Goal: Task Accomplishment & Management: Use online tool/utility

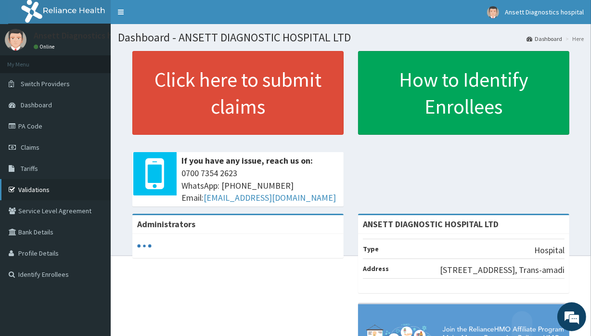
click at [44, 188] on link "Validations" at bounding box center [55, 189] width 111 height 21
click at [120, 13] on link "Toggle navigation" at bounding box center [121, 12] width 20 height 24
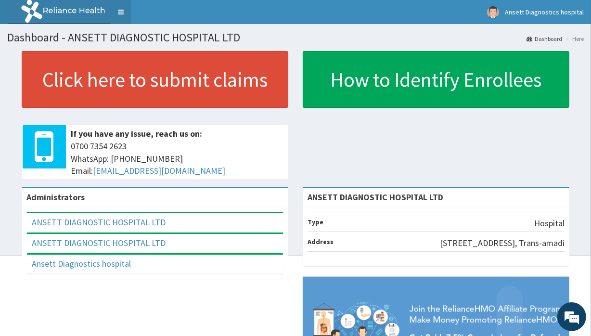
click at [120, 13] on link "Toggle navigation" at bounding box center [121, 12] width 20 height 24
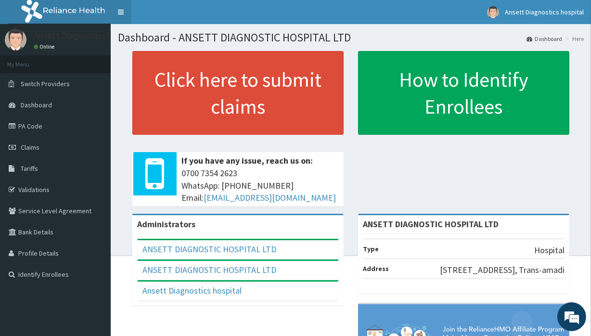
click at [120, 13] on link "Toggle navigation" at bounding box center [121, 12] width 20 height 24
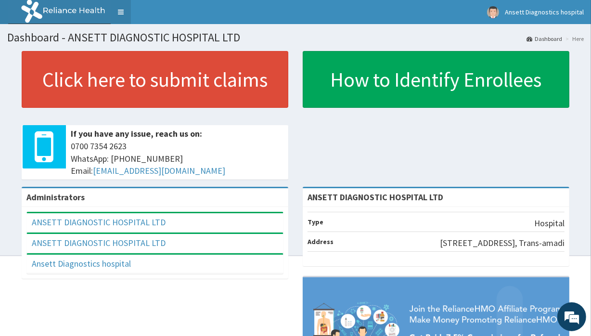
click at [120, 13] on link "Toggle navigation" at bounding box center [121, 12] width 20 height 24
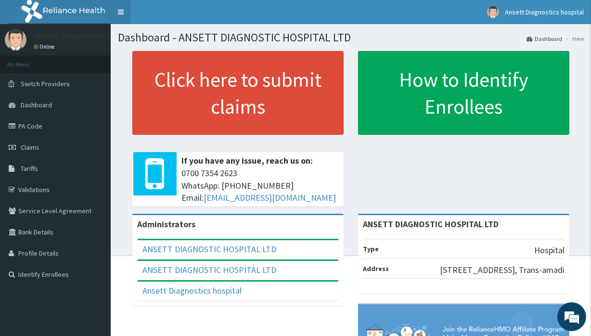
click at [120, 13] on link "Toggle navigation" at bounding box center [121, 12] width 20 height 24
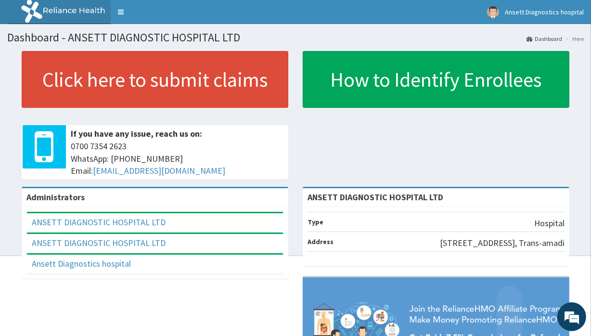
click at [101, 234] on div "ANSETT DIAGNOSTIC HOSPITAL LTD" at bounding box center [155, 243] width 256 height 19
click at [128, 11] on link "Toggle navigation" at bounding box center [121, 12] width 20 height 24
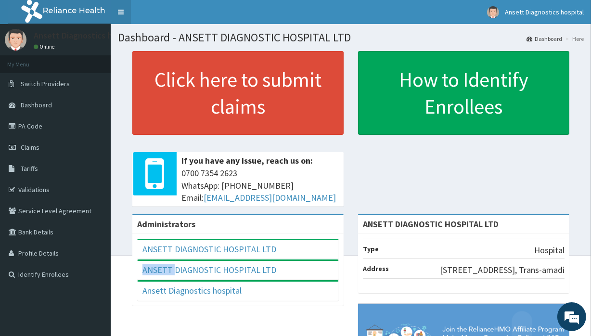
click at [128, 11] on link "Toggle navigation" at bounding box center [121, 12] width 20 height 24
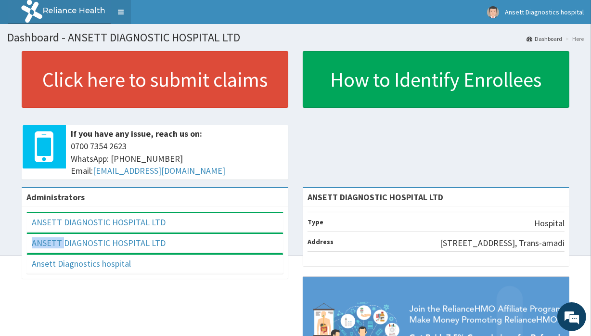
click at [128, 11] on link "Toggle navigation" at bounding box center [121, 12] width 20 height 24
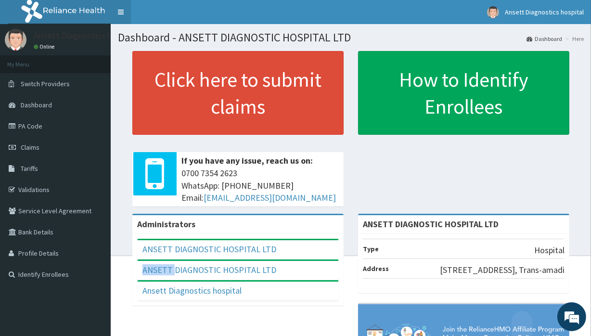
click at [128, 11] on link "Toggle navigation" at bounding box center [121, 12] width 20 height 24
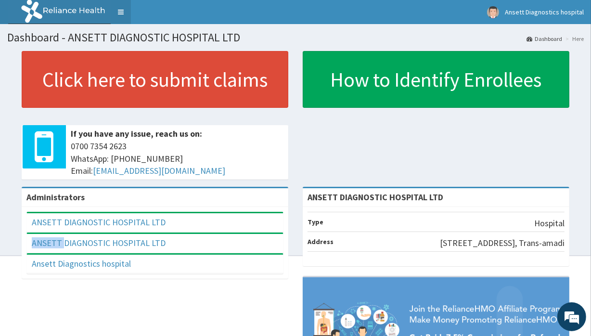
click at [128, 11] on link "Toggle navigation" at bounding box center [121, 12] width 20 height 24
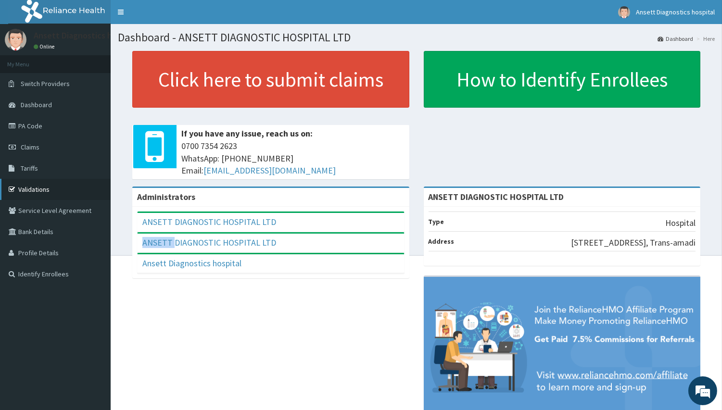
click at [44, 186] on link "Validations" at bounding box center [55, 189] width 111 height 21
